Goal: Task Accomplishment & Management: Manage account settings

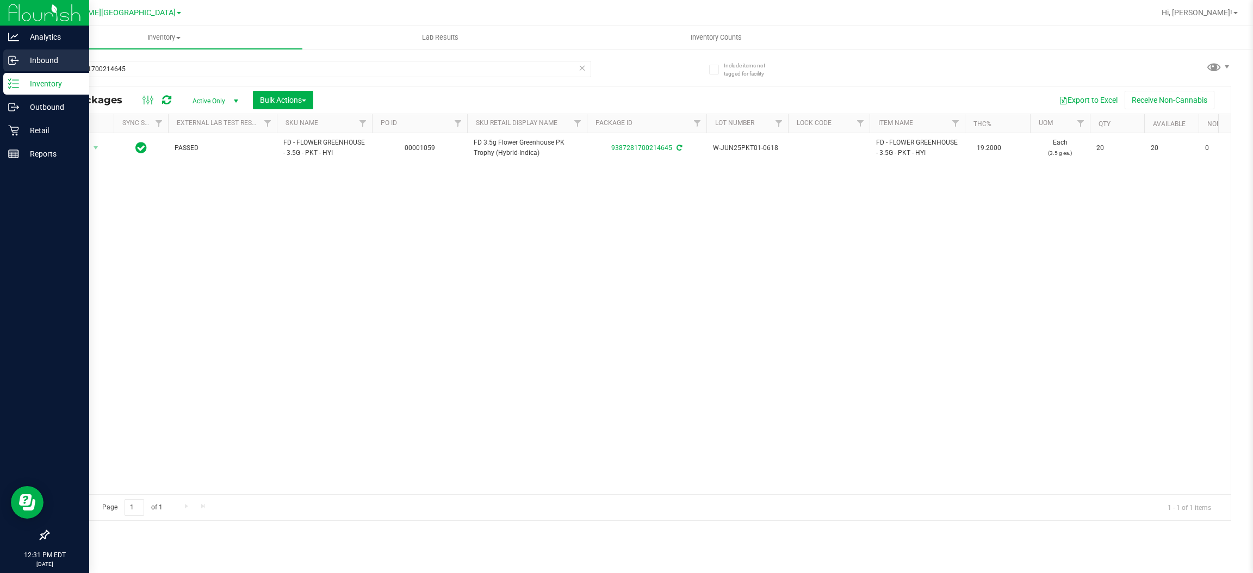
click at [6, 60] on div "Inbound" at bounding box center [46, 60] width 86 height 22
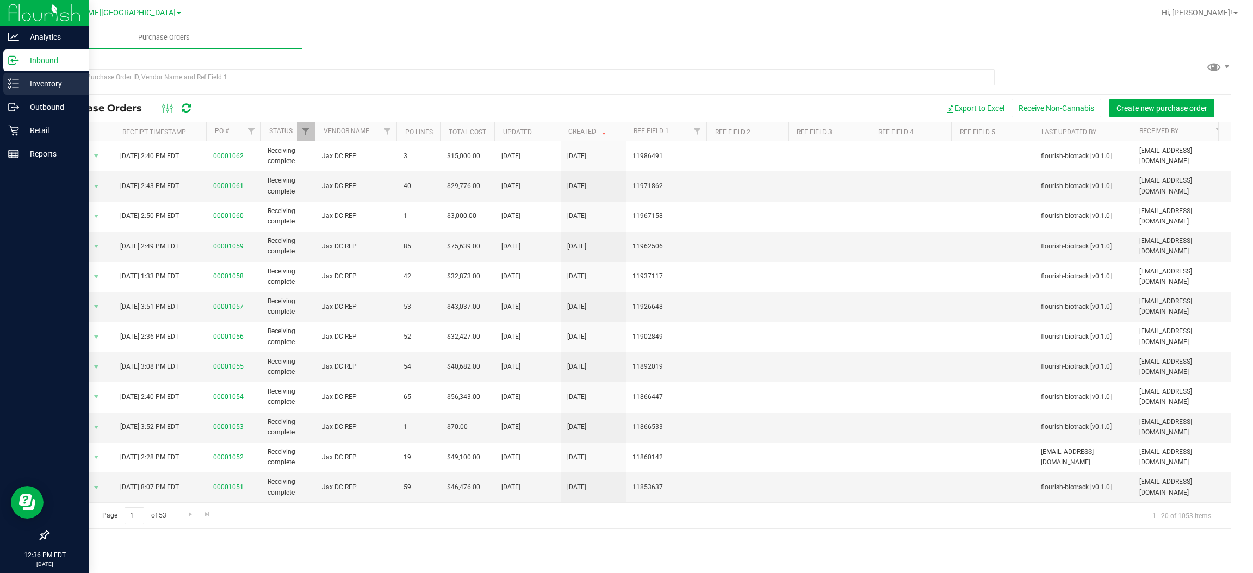
click at [33, 84] on p "Inventory" at bounding box center [51, 83] width 65 height 13
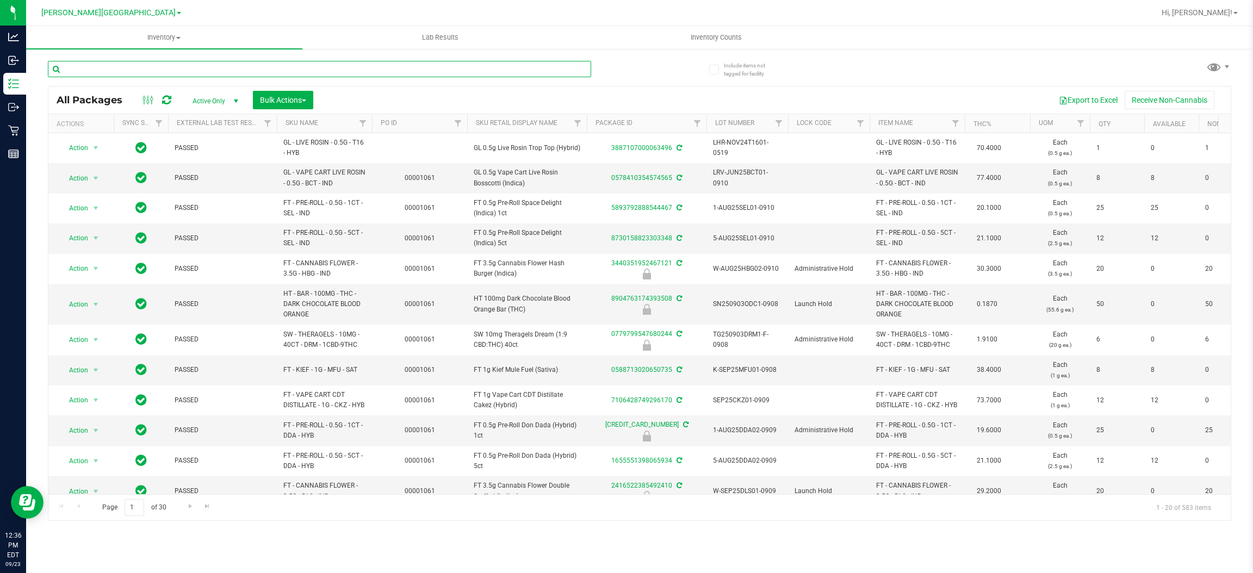
click at [195, 64] on input "text" at bounding box center [319, 69] width 543 height 16
type input "t12"
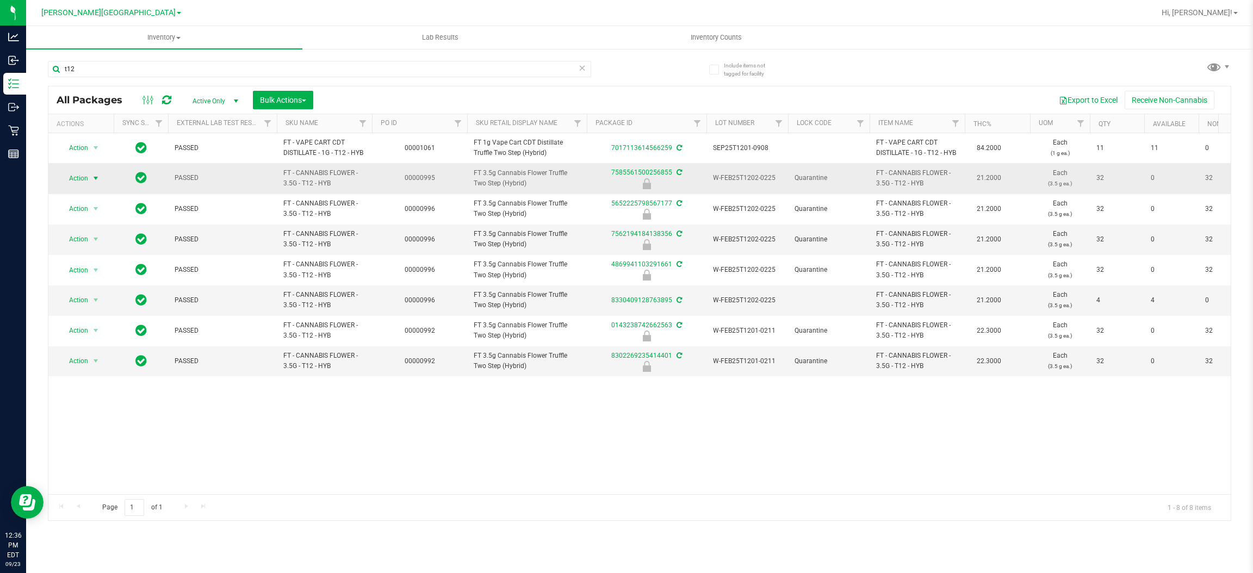
click at [101, 175] on span "select" at bounding box center [96, 178] width 14 height 15
click at [96, 300] on li "Unlock package" at bounding box center [95, 308] width 70 height 16
click at [77, 182] on span "Action" at bounding box center [73, 178] width 29 height 15
click at [97, 282] on li "Lock package" at bounding box center [102, 278] width 84 height 16
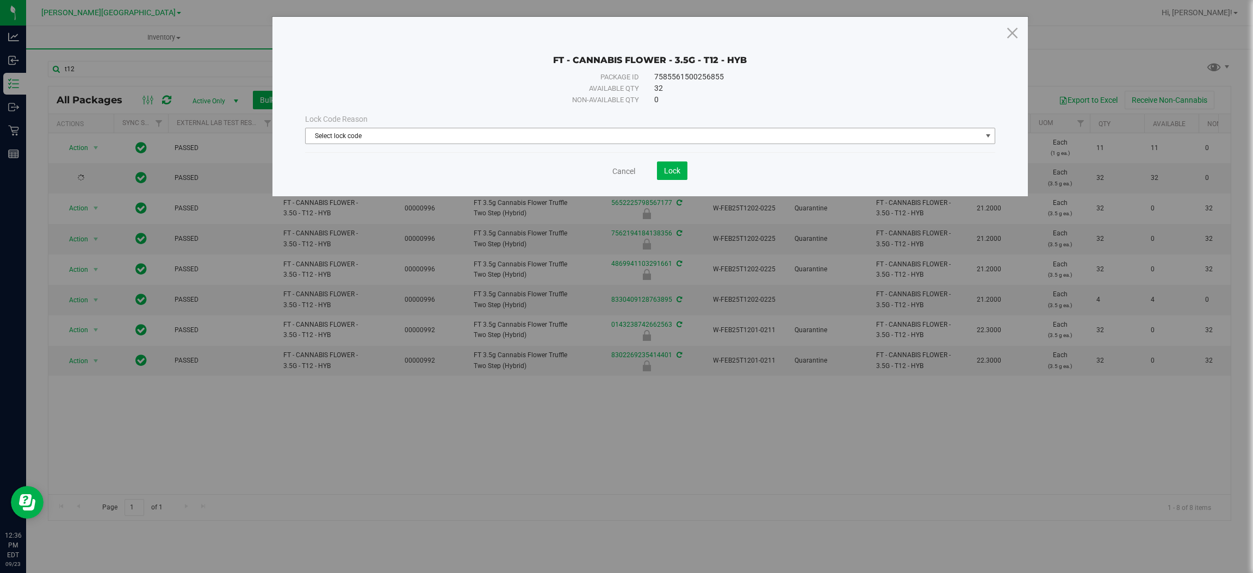
click at [671, 130] on span "Select lock code" at bounding box center [644, 135] width 676 height 15
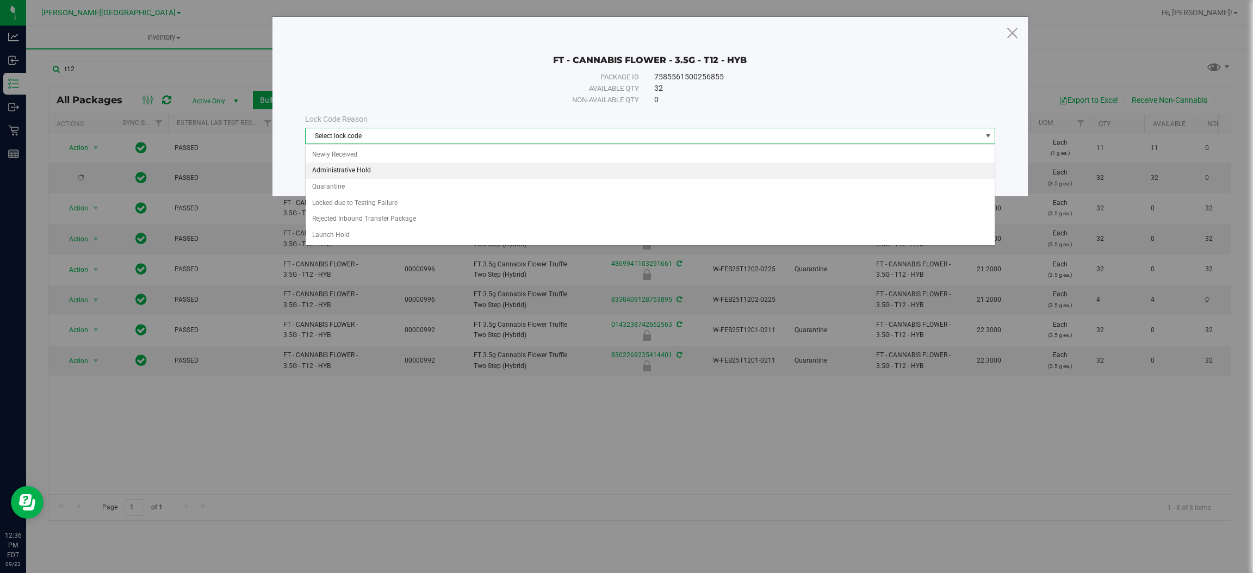
click at [423, 171] on li "Administrative Hold" at bounding box center [650, 171] width 689 height 16
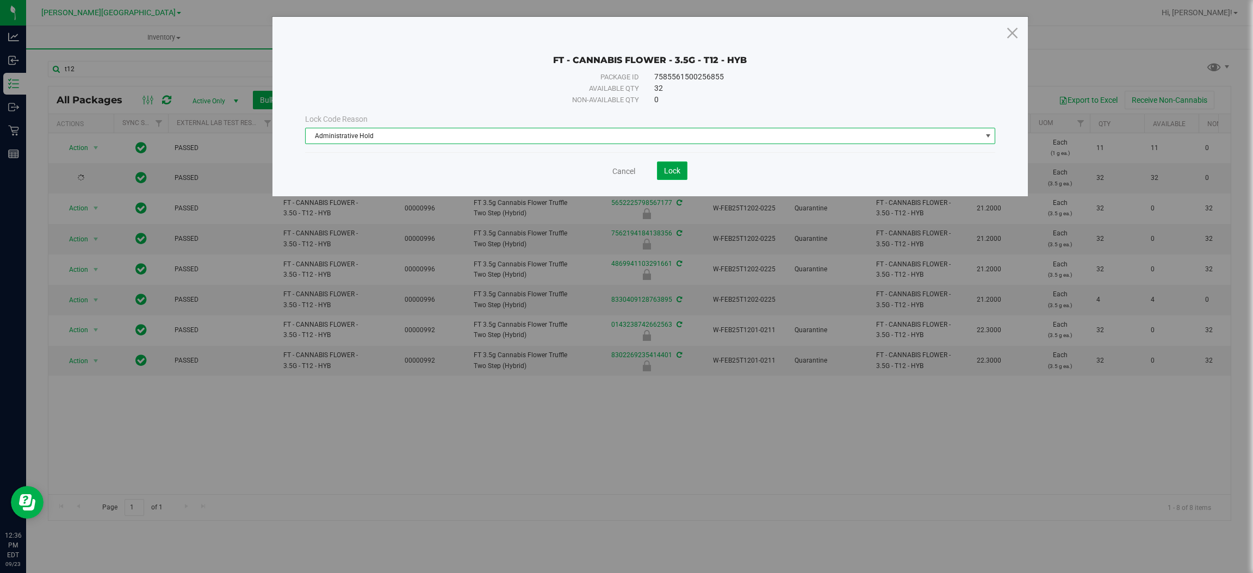
click at [667, 171] on span "Lock" at bounding box center [672, 170] width 16 height 9
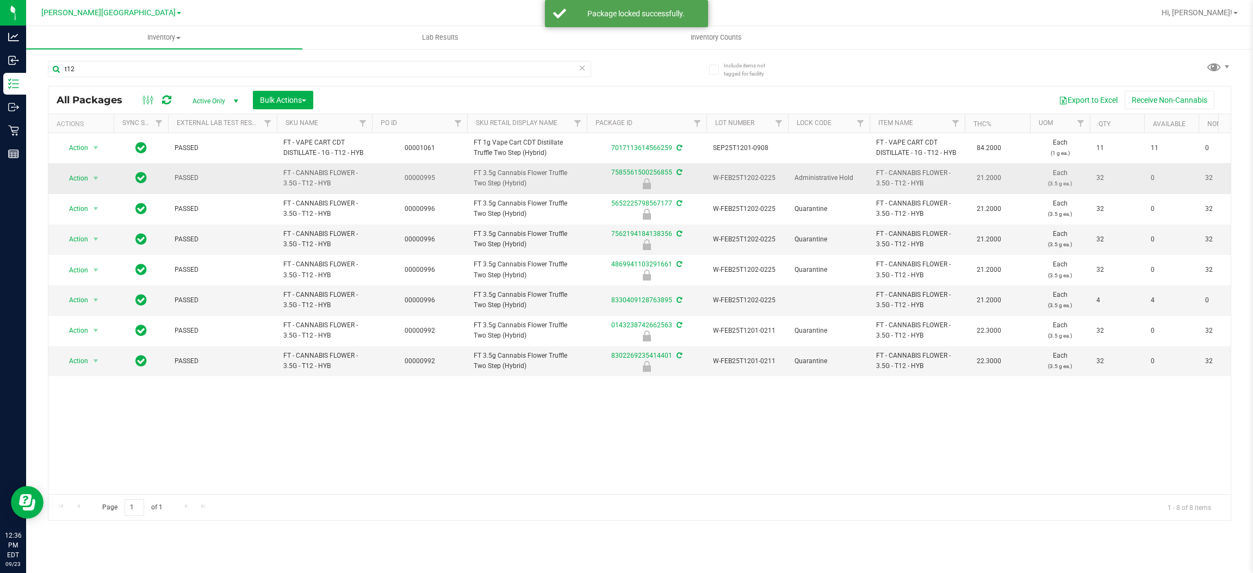
drag, startPoint x: 342, startPoint y: 185, endPoint x: 275, endPoint y: 175, distance: 67.8
click at [275, 175] on tr "Action Action Edit attributes Global inventory Locate package Package audit log…" at bounding box center [1066, 178] width 2037 height 30
copy tr "FT - CANNABIS FLOWER - 3.5G - T12 - HYB"
click at [305, 101] on span "button" at bounding box center [304, 101] width 4 height 2
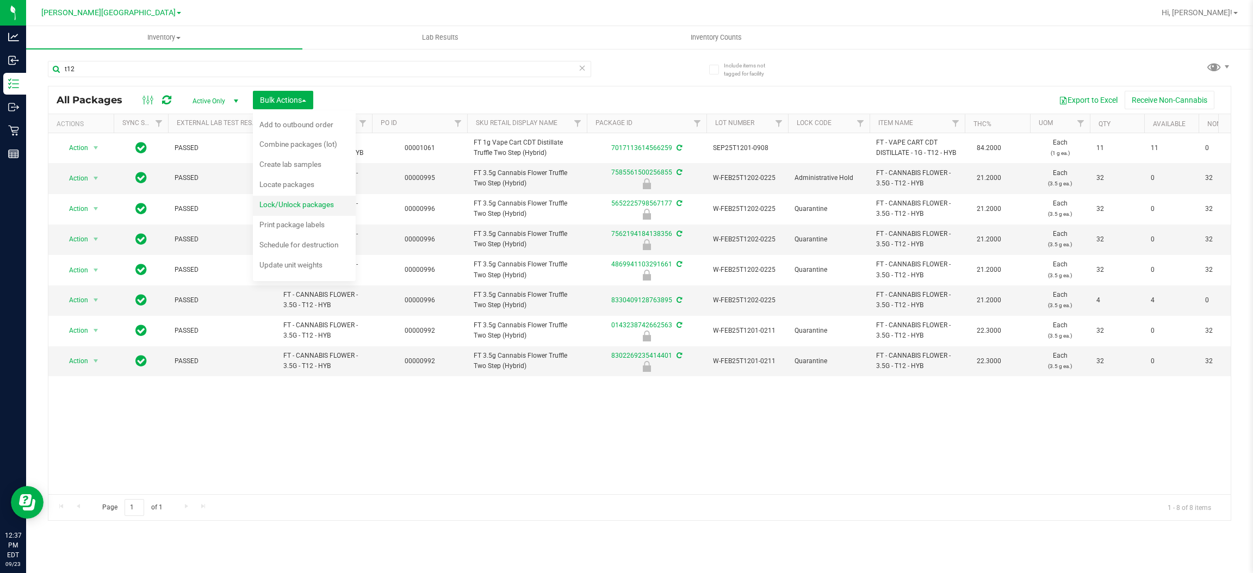
click at [314, 202] on span "Lock/Unlock packages" at bounding box center [296, 204] width 75 height 9
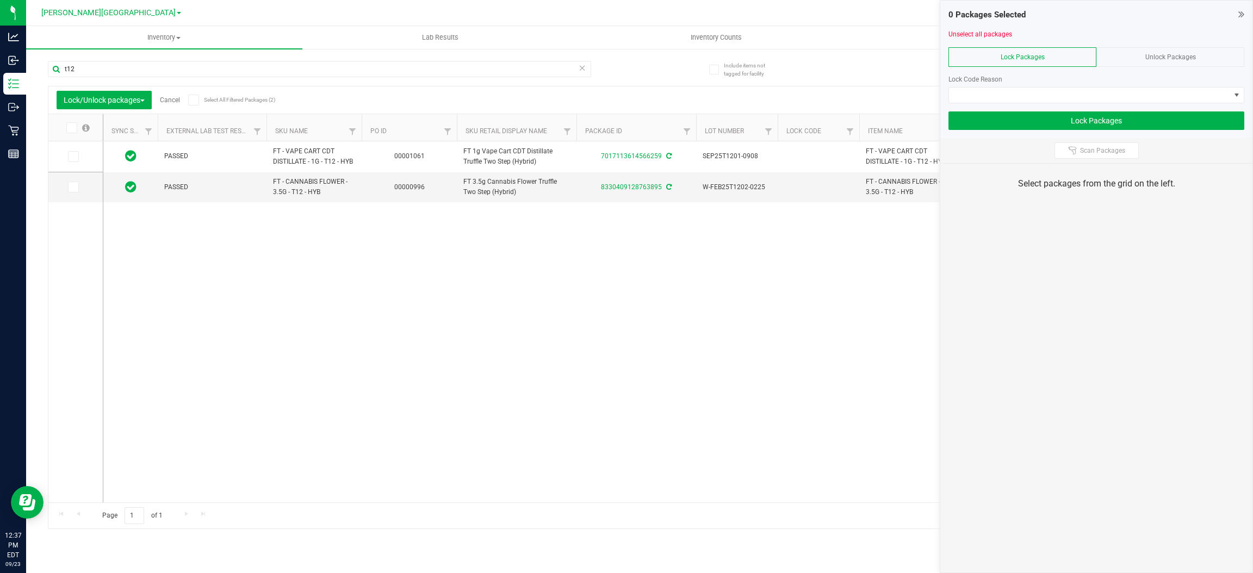
click at [1148, 57] on span "Unlock Packages" at bounding box center [1170, 57] width 51 height 8
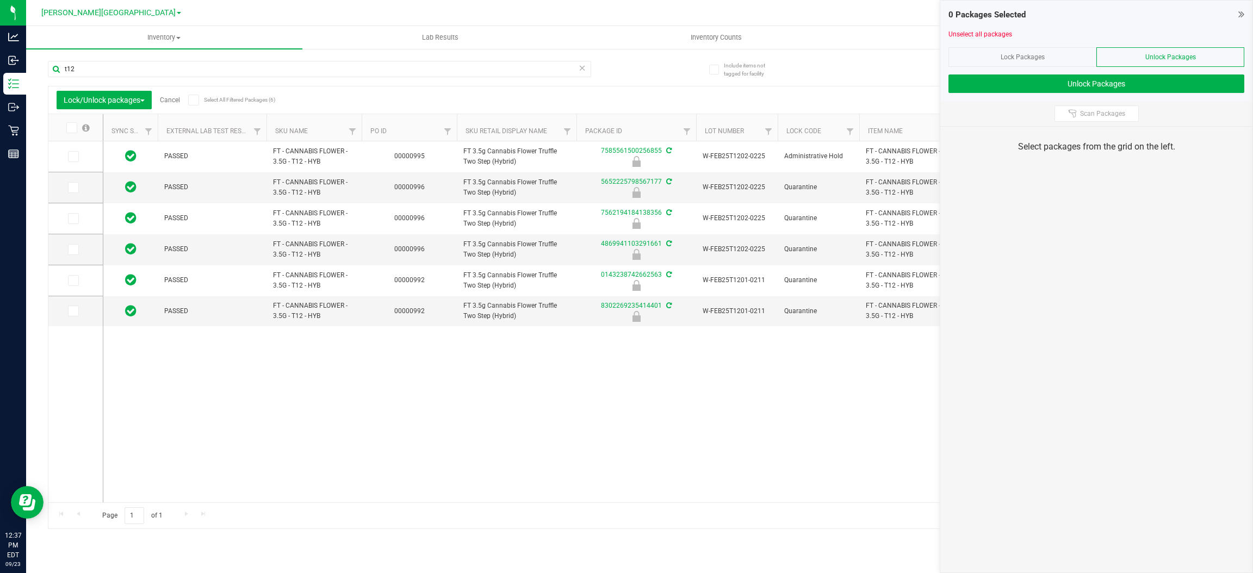
click at [73, 128] on icon at bounding box center [70, 128] width 7 height 0
click at [0, 0] on input "checkbox" at bounding box center [0, 0] width 0 height 0
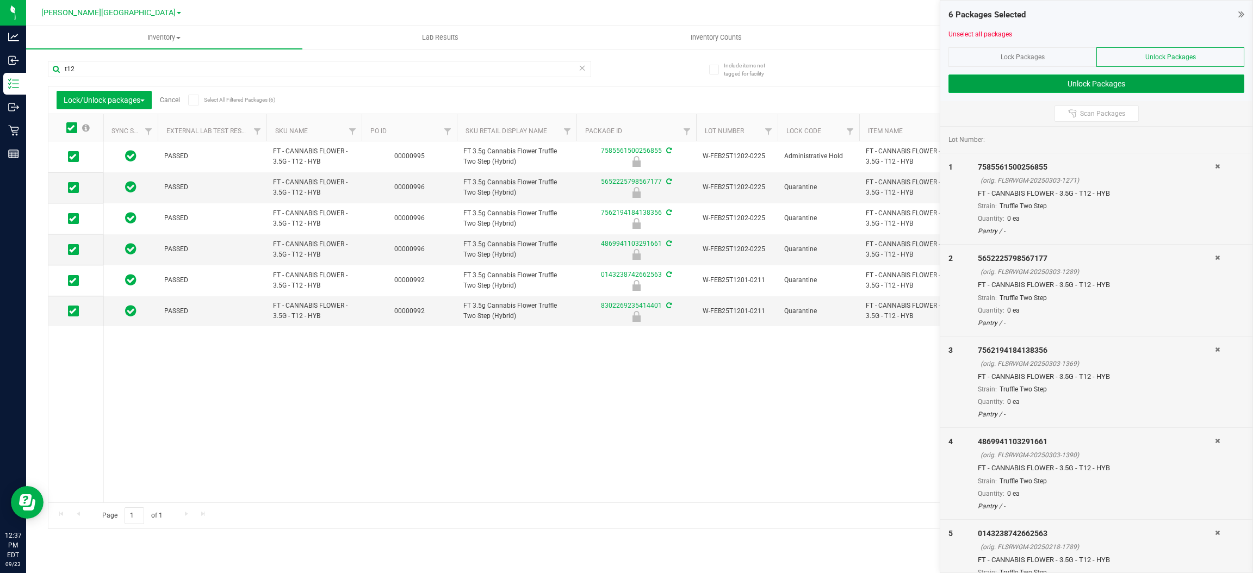
click at [1149, 80] on button "Unlock Packages" at bounding box center [1097, 84] width 296 height 18
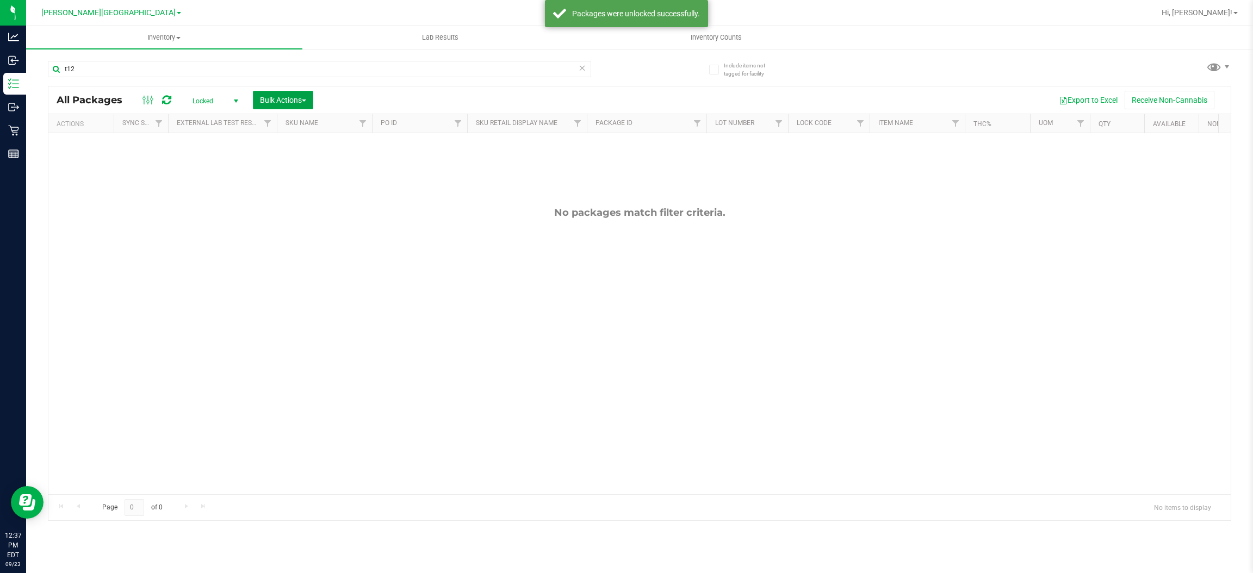
click at [302, 106] on button "Bulk Actions" at bounding box center [283, 100] width 60 height 18
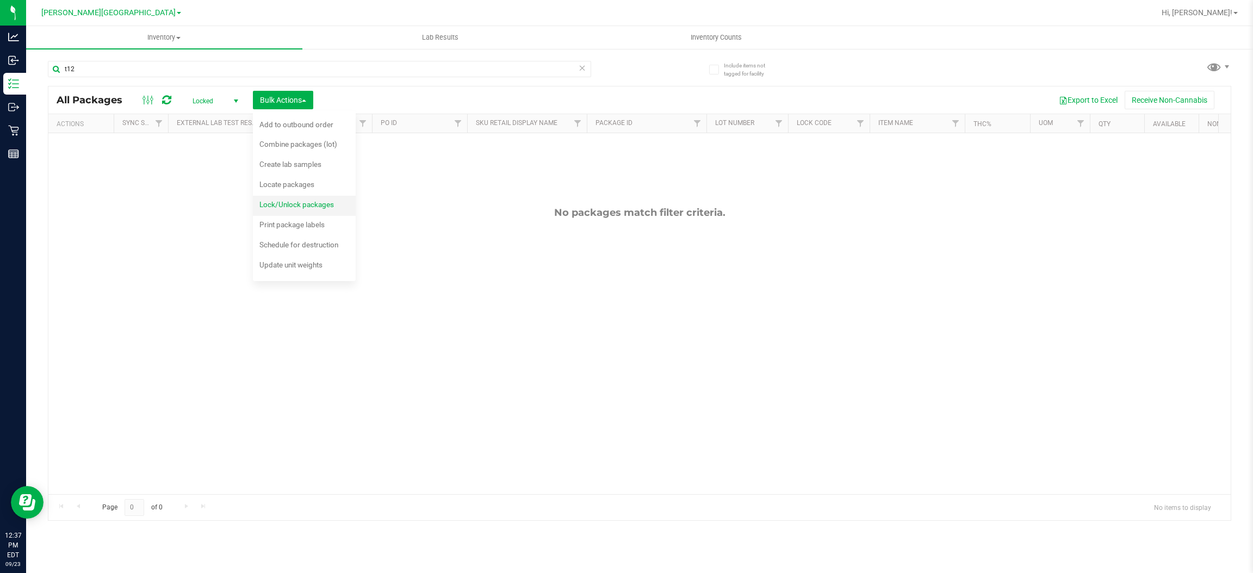
click at [311, 205] on span "Lock/Unlock packages" at bounding box center [296, 204] width 75 height 9
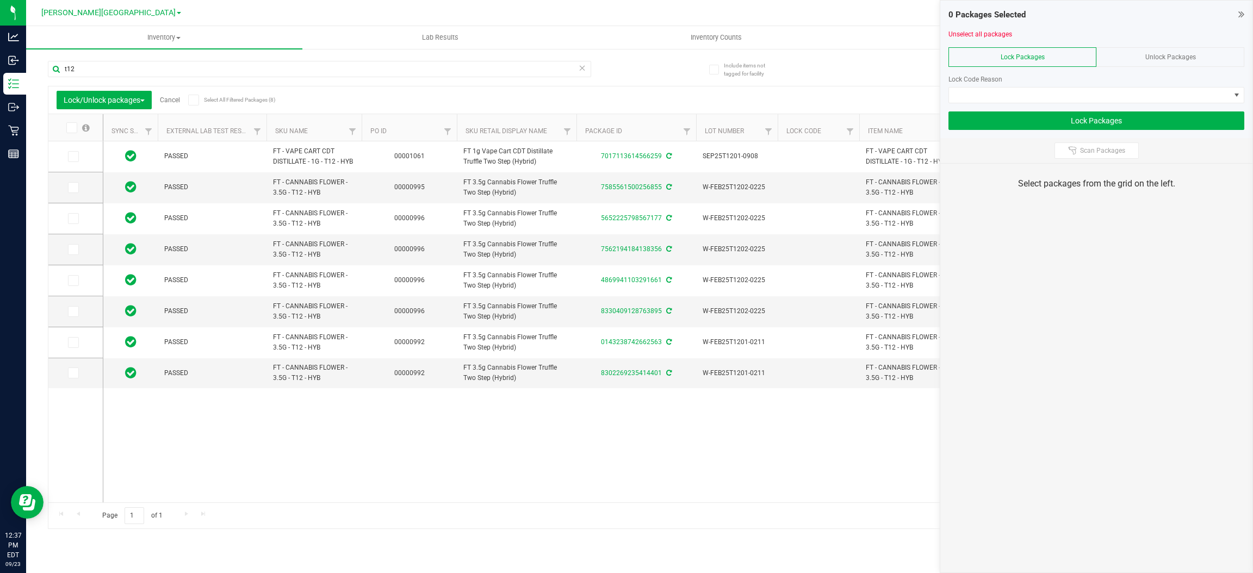
click at [1039, 52] on div "Lock Packages" at bounding box center [1023, 57] width 148 height 20
click at [73, 133] on th at bounding box center [75, 127] width 54 height 27
click at [70, 128] on icon at bounding box center [70, 128] width 7 height 0
click at [0, 0] on input "checkbox" at bounding box center [0, 0] width 0 height 0
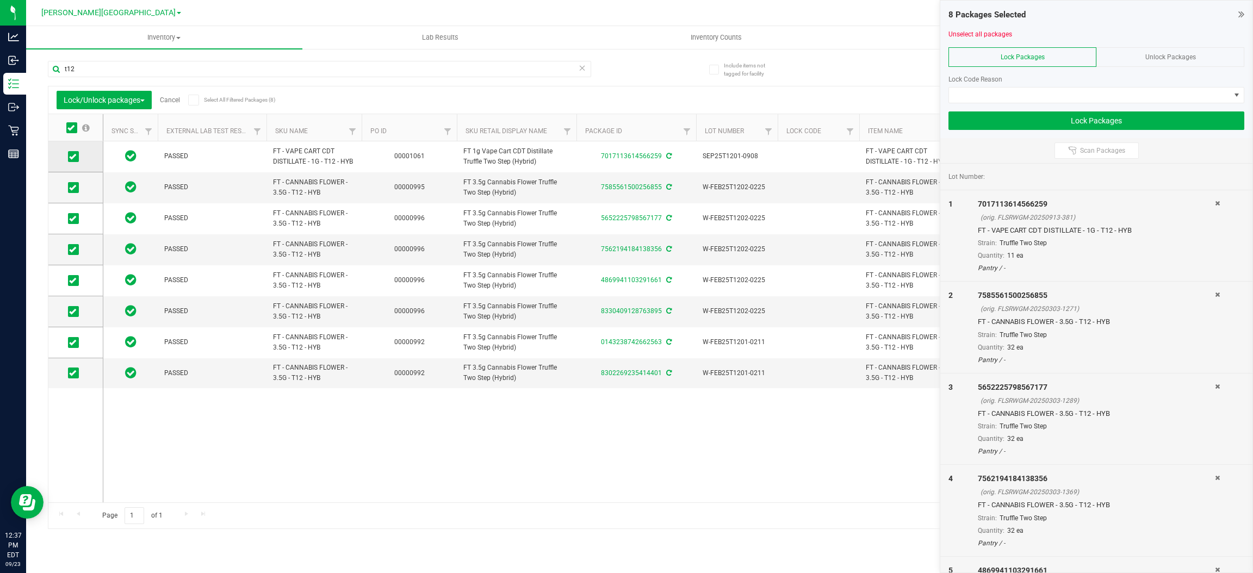
click at [77, 156] on span at bounding box center [73, 156] width 11 height 11
click at [0, 0] on input "checkbox" at bounding box center [0, 0] width 0 height 0
click at [1026, 97] on span at bounding box center [1089, 95] width 281 height 15
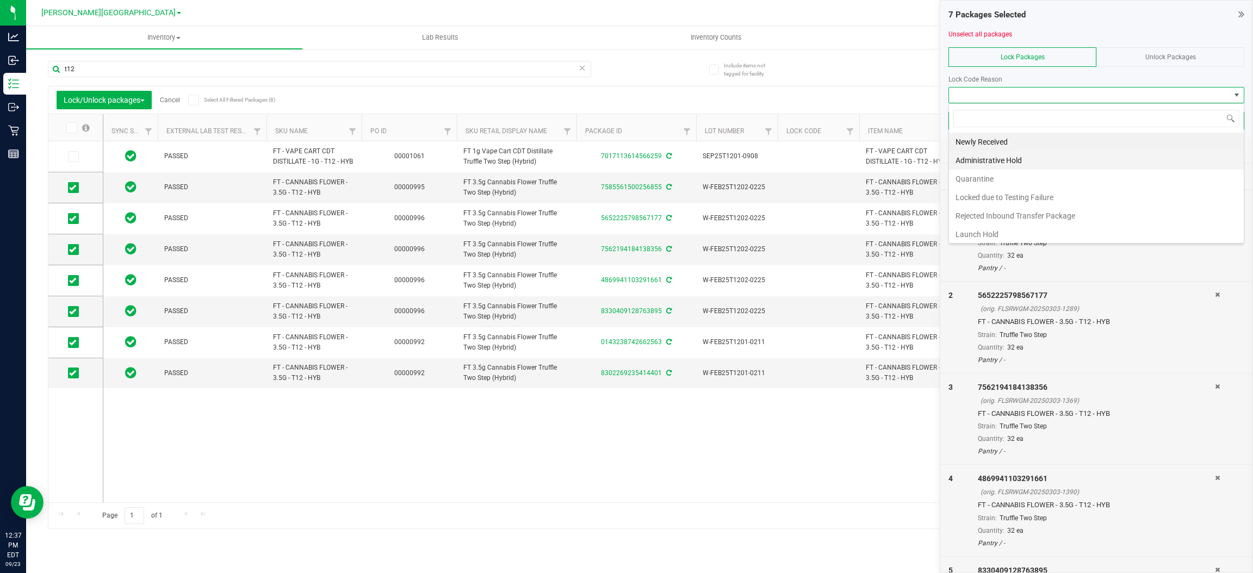
click at [1020, 162] on li "Administrative Hold" at bounding box center [1096, 160] width 295 height 18
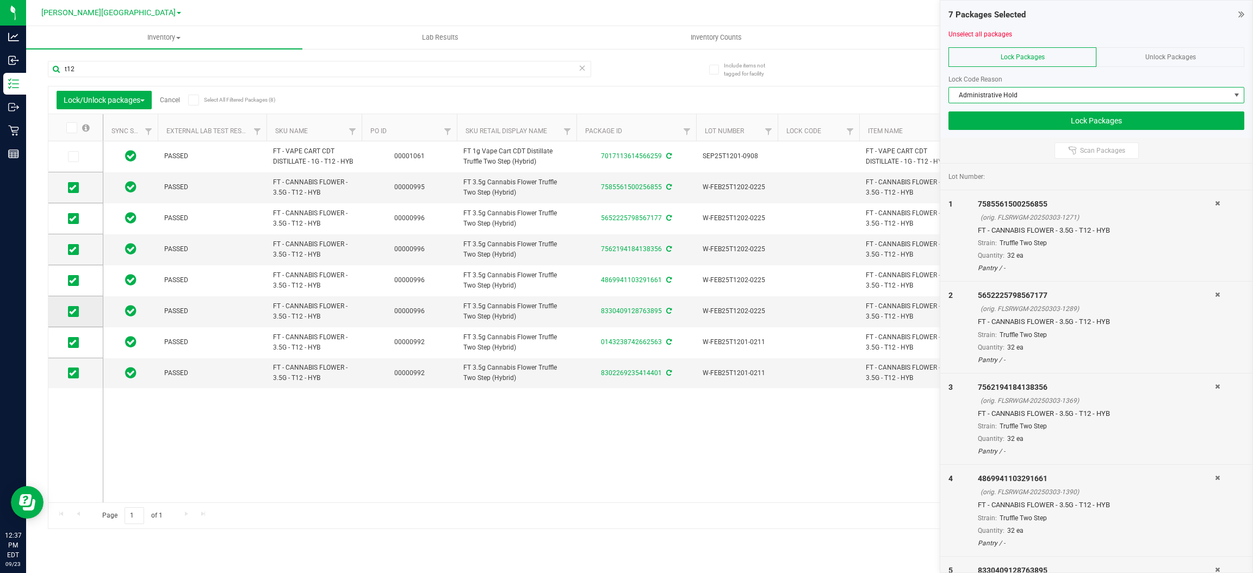
click at [73, 312] on icon at bounding box center [72, 312] width 7 height 0
click at [0, 0] on input "checkbox" at bounding box center [0, 0] width 0 height 0
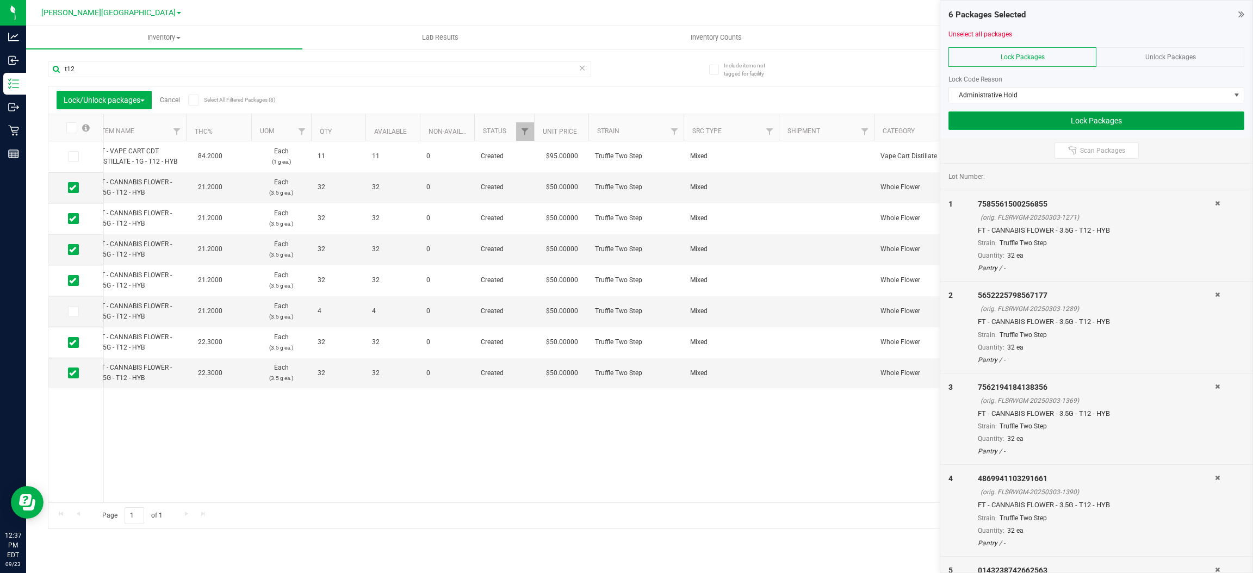
click at [1183, 121] on button "Lock Packages" at bounding box center [1097, 121] width 296 height 18
